Goal: Task Accomplishment & Management: Manage account settings

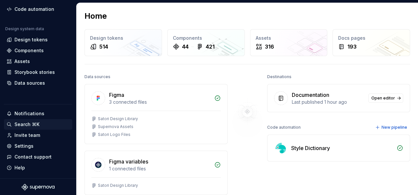
scroll to position [54, 0]
click at [33, 131] on div "Invite team" at bounding box center [38, 135] width 68 height 11
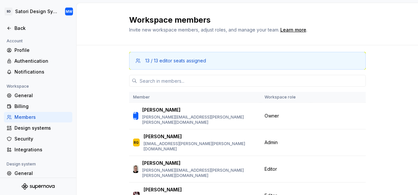
drag, startPoint x: 398, startPoint y: 87, endPoint x: 374, endPoint y: 94, distance: 25.0
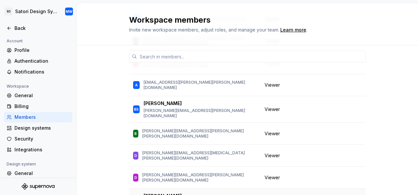
scroll to position [591, 0]
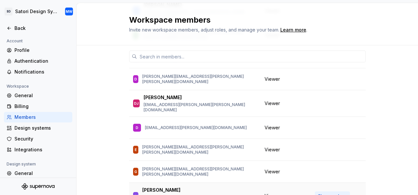
click at [324, 193] on span "Change role" at bounding box center [330, 195] width 24 height 5
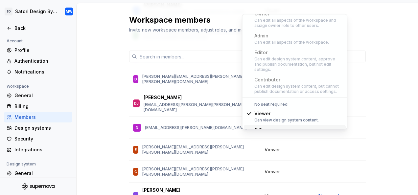
scroll to position [25, 0]
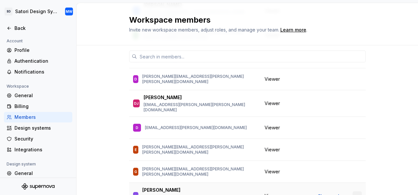
click at [354, 191] on button "button" at bounding box center [356, 195] width 9 height 9
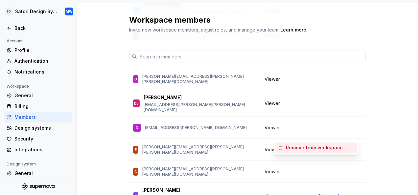
click at [390, 93] on div "13 / 13 editor seats assigned Member Workspace role MW [PERSON_NAME] [PERSON_NA…" at bounding box center [247, 177] width 341 height 1446
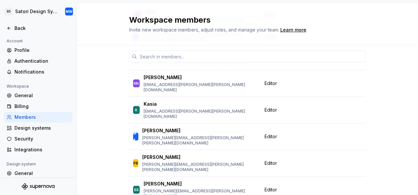
scroll to position [193, 0]
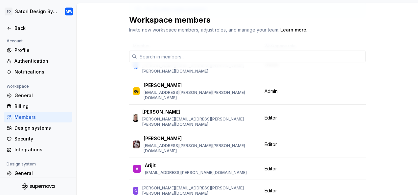
scroll to position [29, 0]
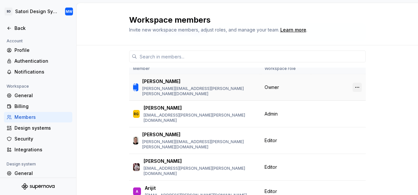
click at [357, 83] on button "button" at bounding box center [356, 87] width 9 height 9
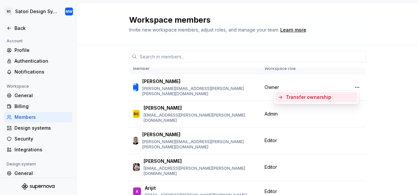
click at [316, 98] on div "Transfer ownership" at bounding box center [308, 97] width 45 height 7
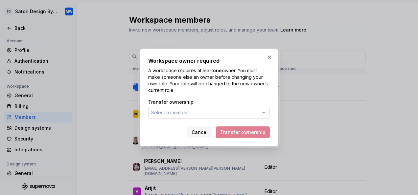
click at [211, 111] on button "Select a member" at bounding box center [208, 113] width 121 height 12
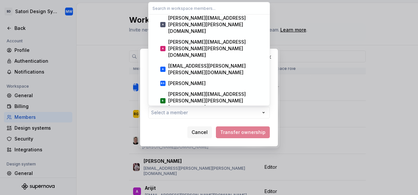
scroll to position [288, 0]
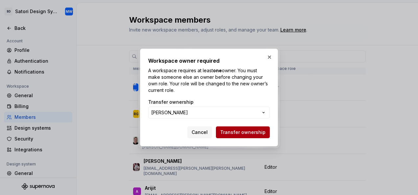
click at [237, 131] on span "Transfer ownership" at bounding box center [242, 132] width 45 height 7
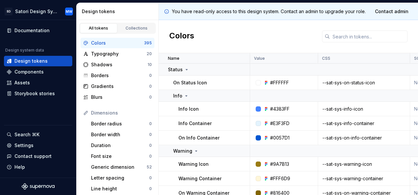
click at [394, 115] on td "--sat-sys-info-icon" at bounding box center [364, 109] width 92 height 14
